Goal: Information Seeking & Learning: Learn about a topic

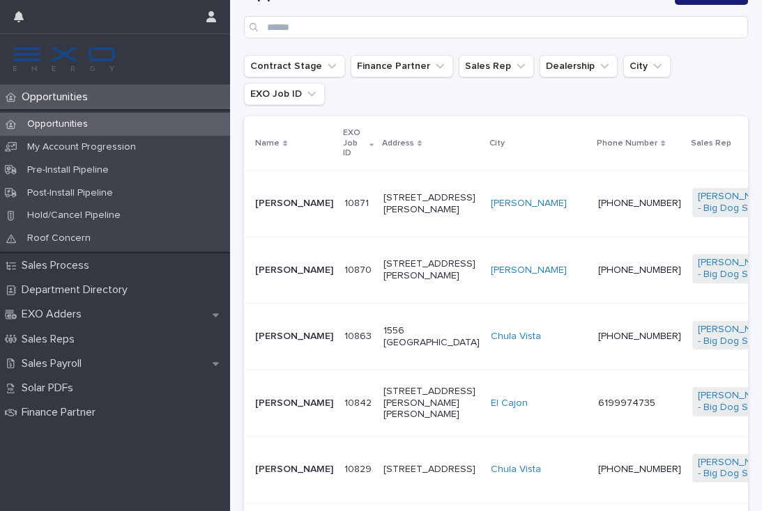
scroll to position [255, 0]
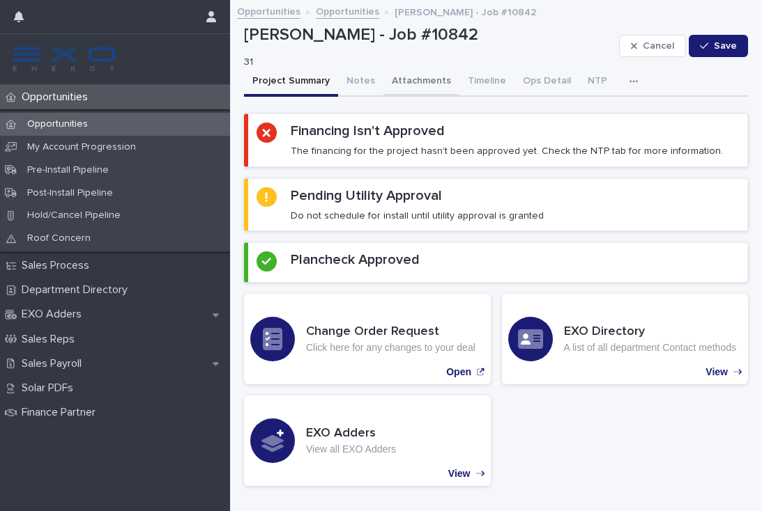
click at [410, 79] on button "Attachments" at bounding box center [421, 82] width 76 height 29
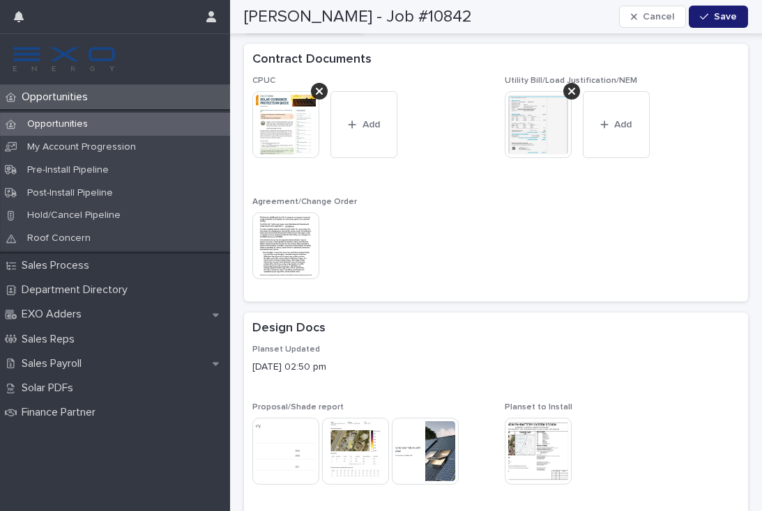
scroll to position [215, 0]
click at [362, 436] on img at bounding box center [355, 450] width 67 height 67
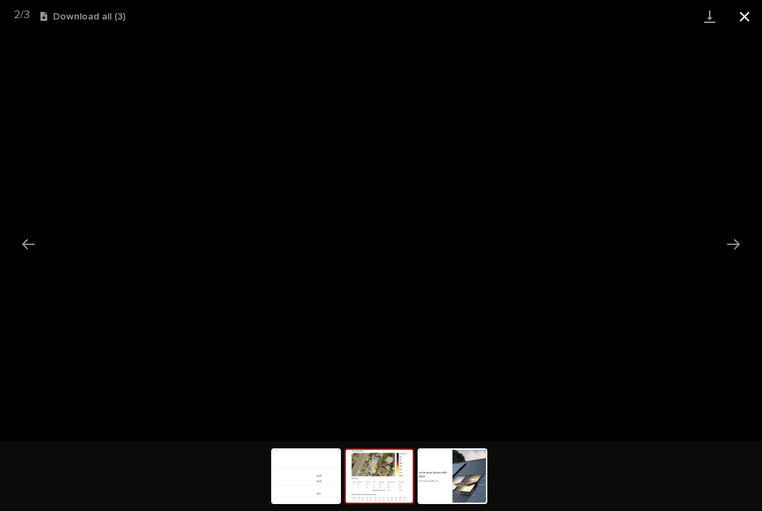
click at [741, 15] on button "Close gallery" at bounding box center [744, 16] width 35 height 33
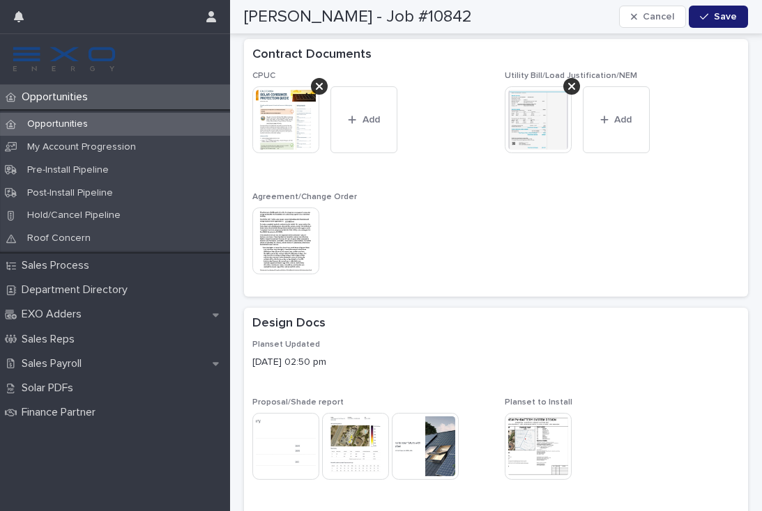
scroll to position [218, 0]
click at [537, 447] on img at bounding box center [537, 448] width 67 height 67
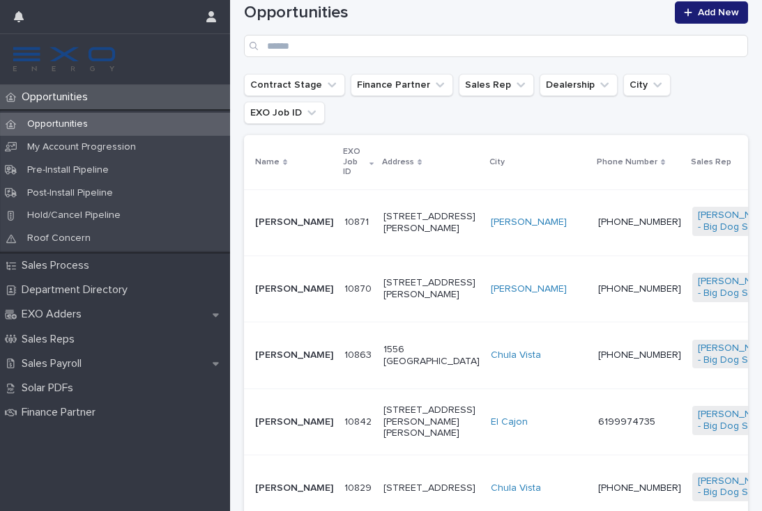
scroll to position [240, 0]
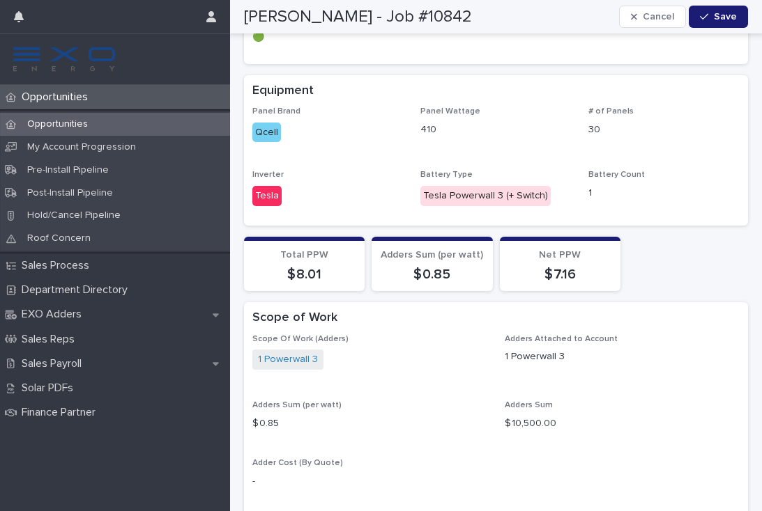
scroll to position [1315, 0]
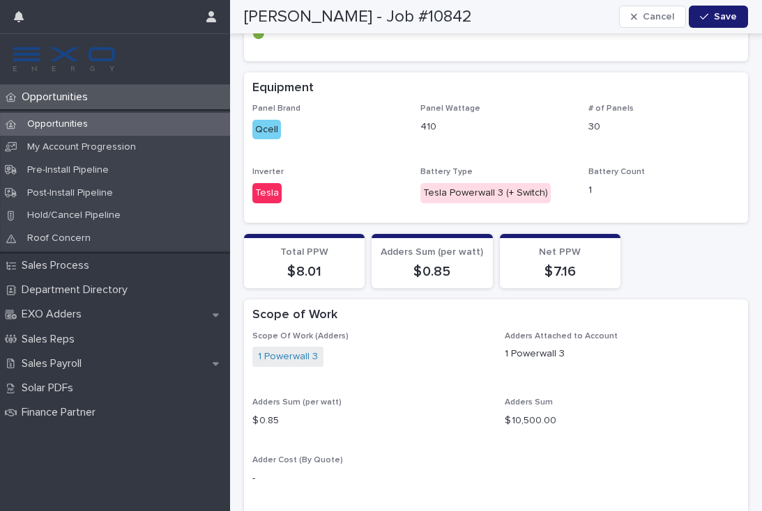
click at [57, 96] on p "Opportunities" at bounding box center [57, 97] width 83 height 13
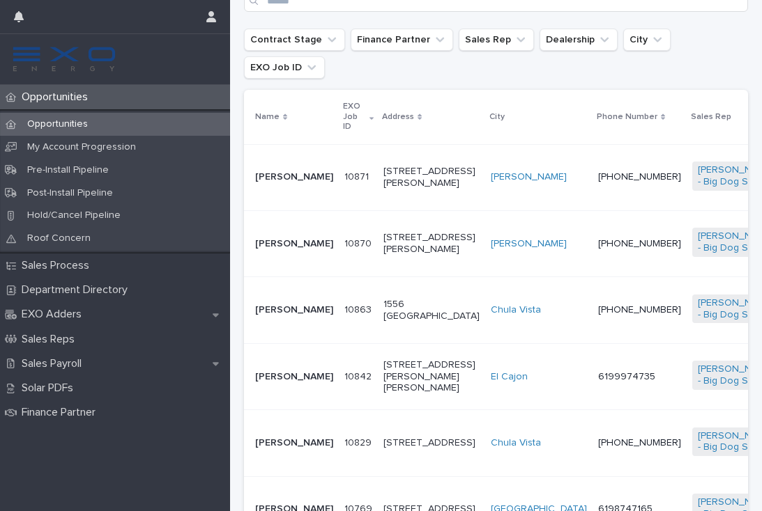
scroll to position [283, 0]
